Goal: Transaction & Acquisition: Purchase product/service

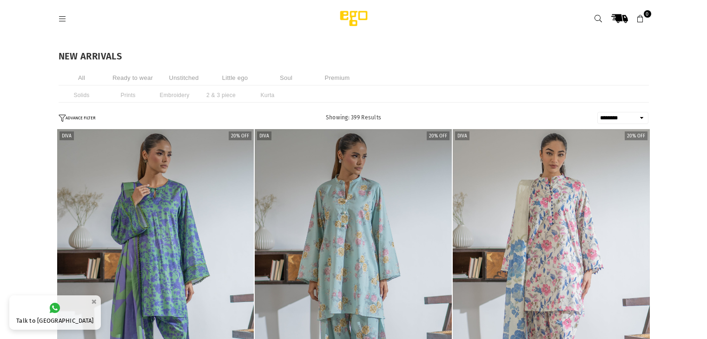
select select "******"
click at [597, 16] on icon at bounding box center [599, 19] width 8 height 8
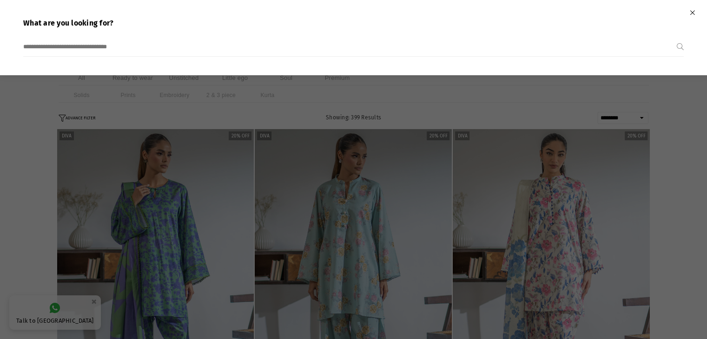
click at [77, 42] on input "search" at bounding box center [350, 47] width 654 height 19
click at [72, 44] on input "search" at bounding box center [350, 47] width 654 height 19
drag, startPoint x: 71, startPoint y: 46, endPoint x: 146, endPoint y: 21, distance: 79.7
click at [146, 21] on p "What are you looking for?" at bounding box center [353, 24] width 661 height 10
click at [87, 47] on input "search" at bounding box center [350, 47] width 654 height 19
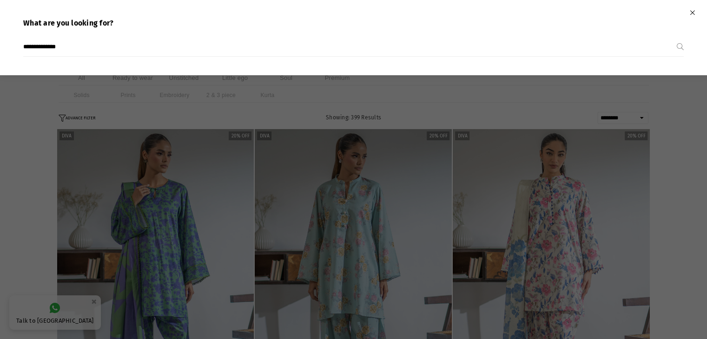
type input "**********"
click at [677, 38] on button "Submit" at bounding box center [680, 47] width 7 height 19
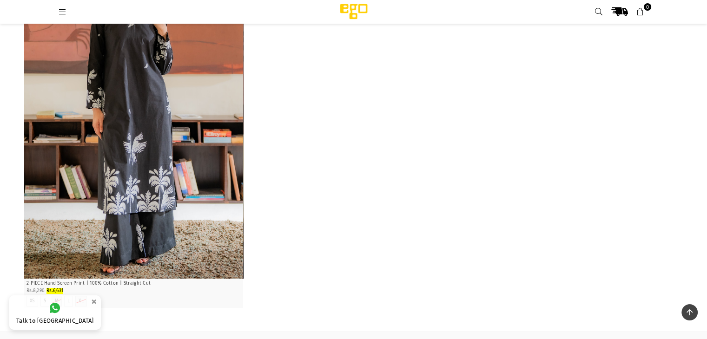
scroll to position [93, 0]
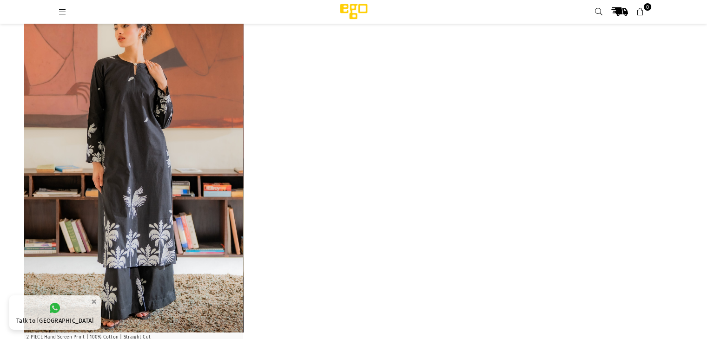
click at [150, 148] on img "1 / 6" at bounding box center [133, 168] width 219 height 329
